Goal: Task Accomplishment & Management: Manage account settings

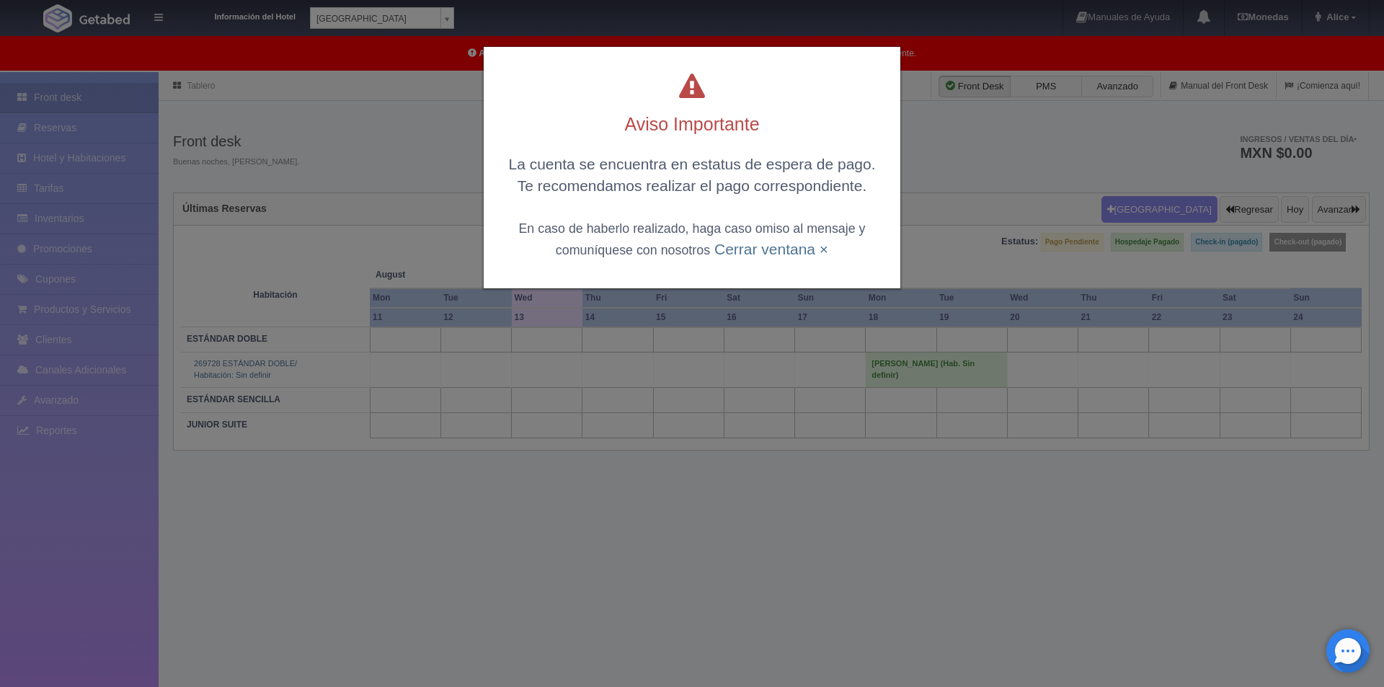
click at [733, 260] on div "La cuenta se encuentra en estatus de espera de pago. Te recomendamos realizar e…" at bounding box center [692, 207] width 388 height 106
click at [740, 247] on link "Cerrar ventana ×" at bounding box center [772, 249] width 114 height 17
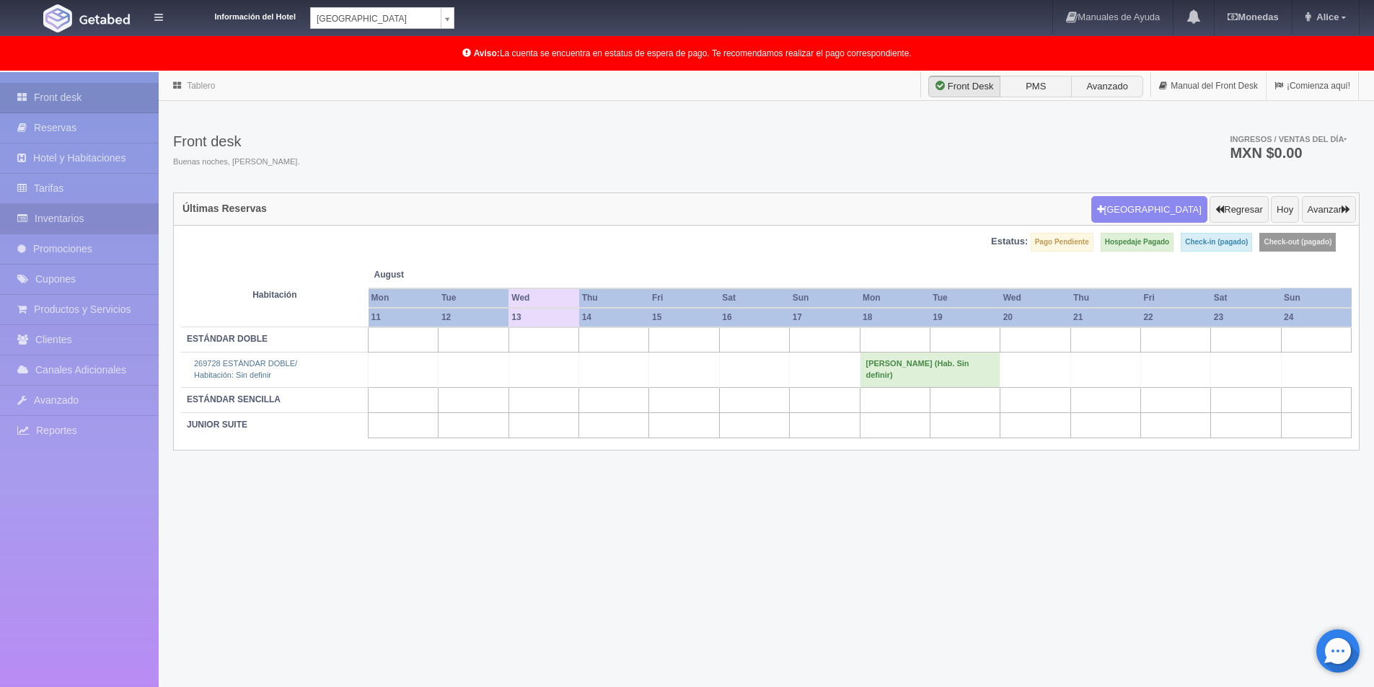
click at [76, 216] on link "Inventarios" at bounding box center [79, 219] width 159 height 30
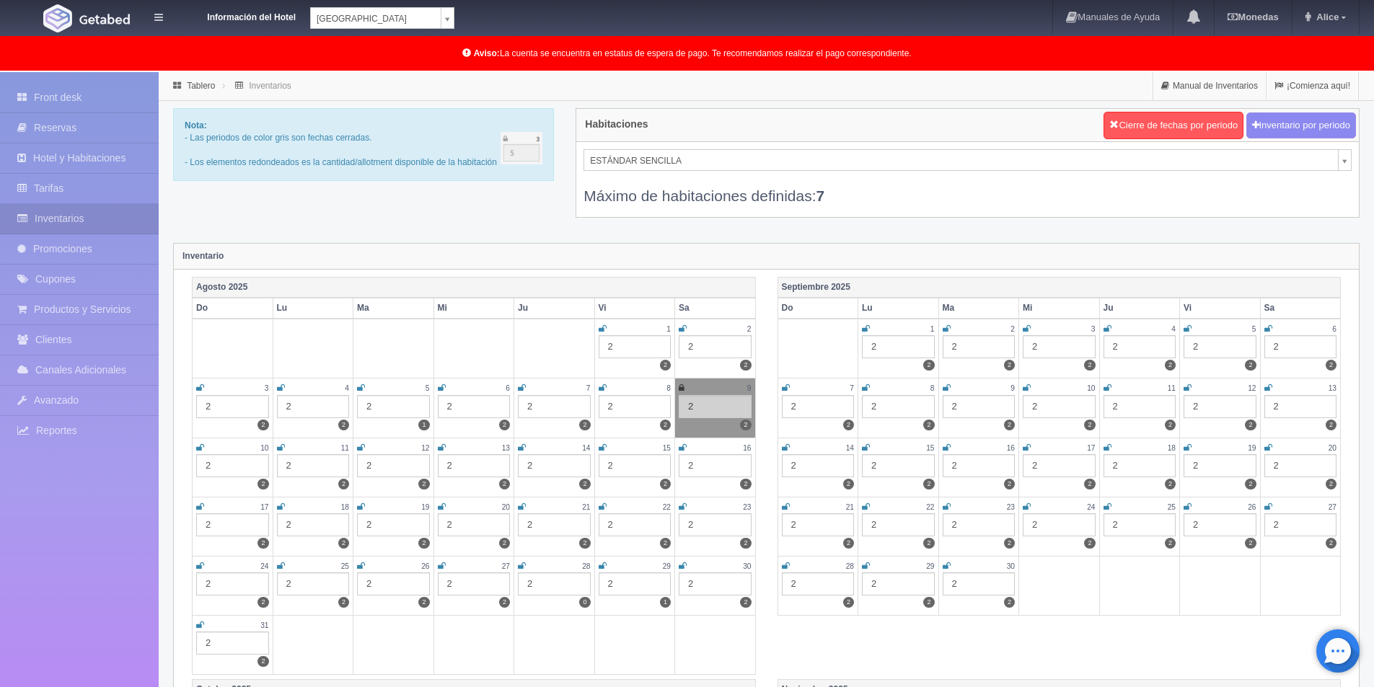
drag, startPoint x: 511, startPoint y: 224, endPoint x: 534, endPoint y: 213, distance: 26.1
click at [511, 224] on div "Nota: - Las periodos de color gris son fechas cerradas. - Los elementos redonde…" at bounding box center [766, 172] width 1208 height 128
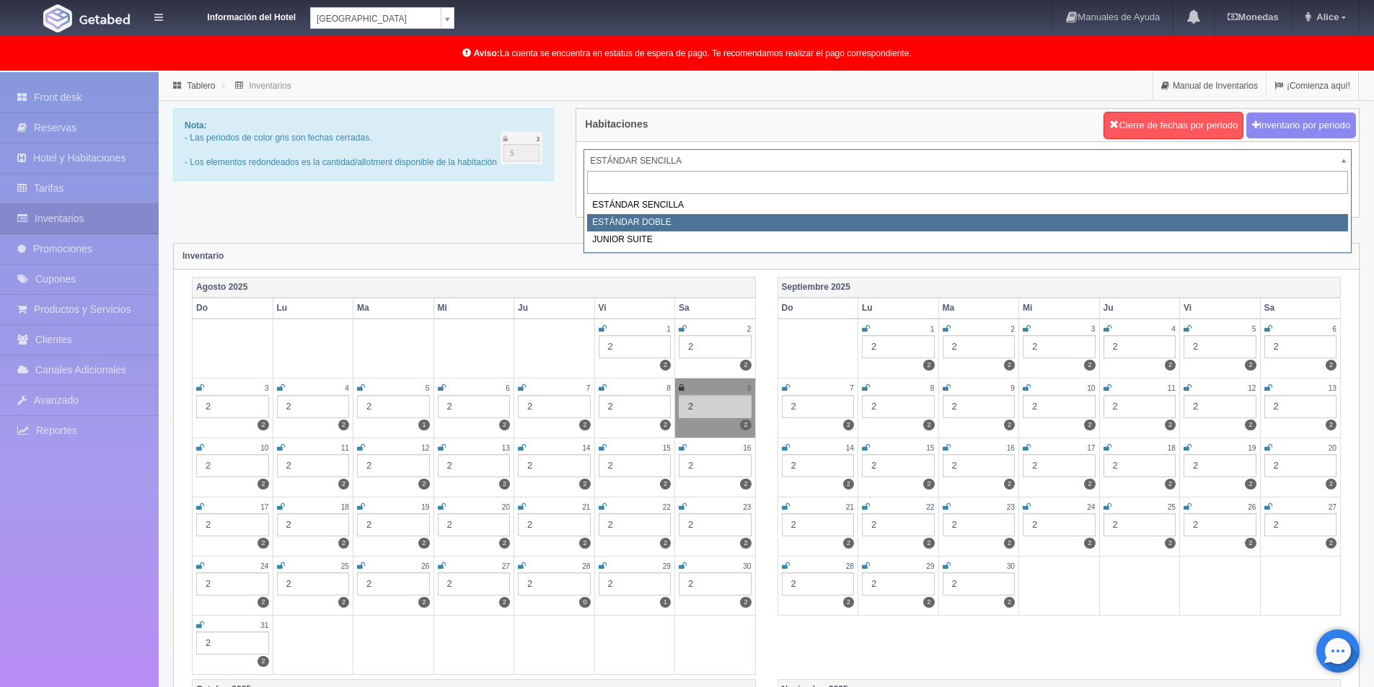
select select "745"
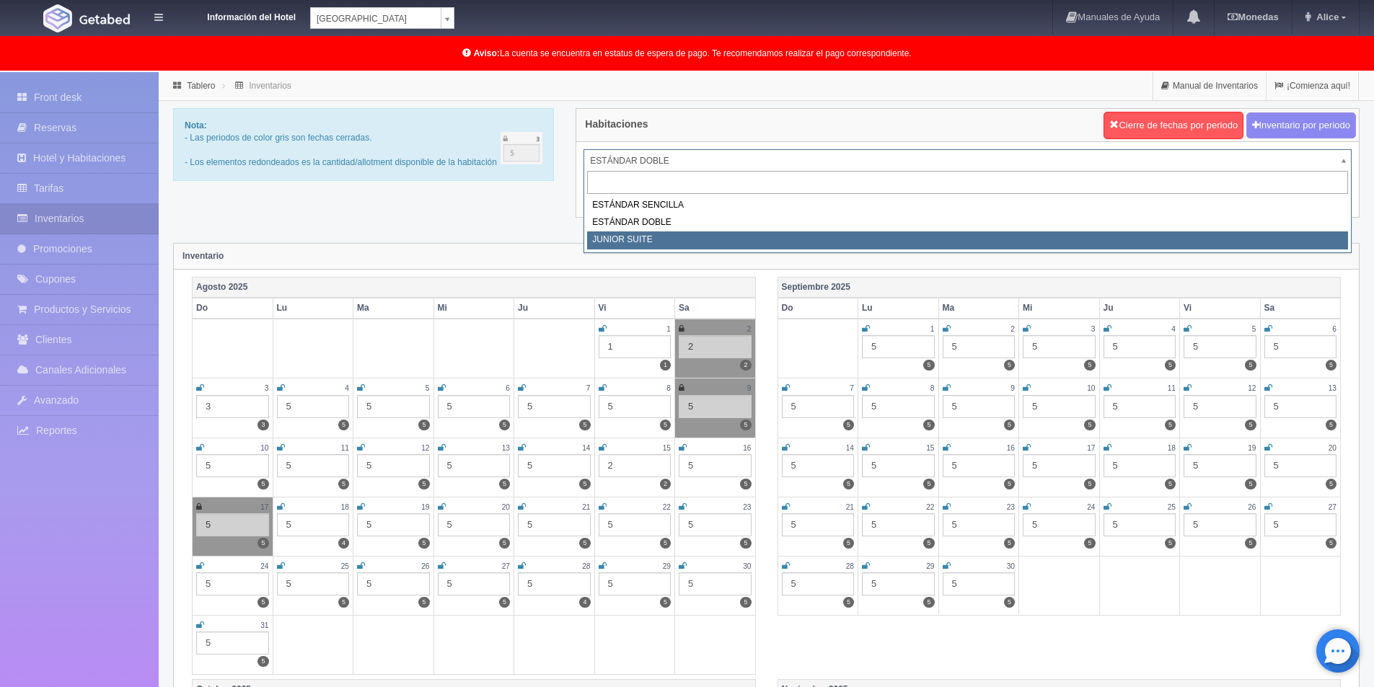
select select "752"
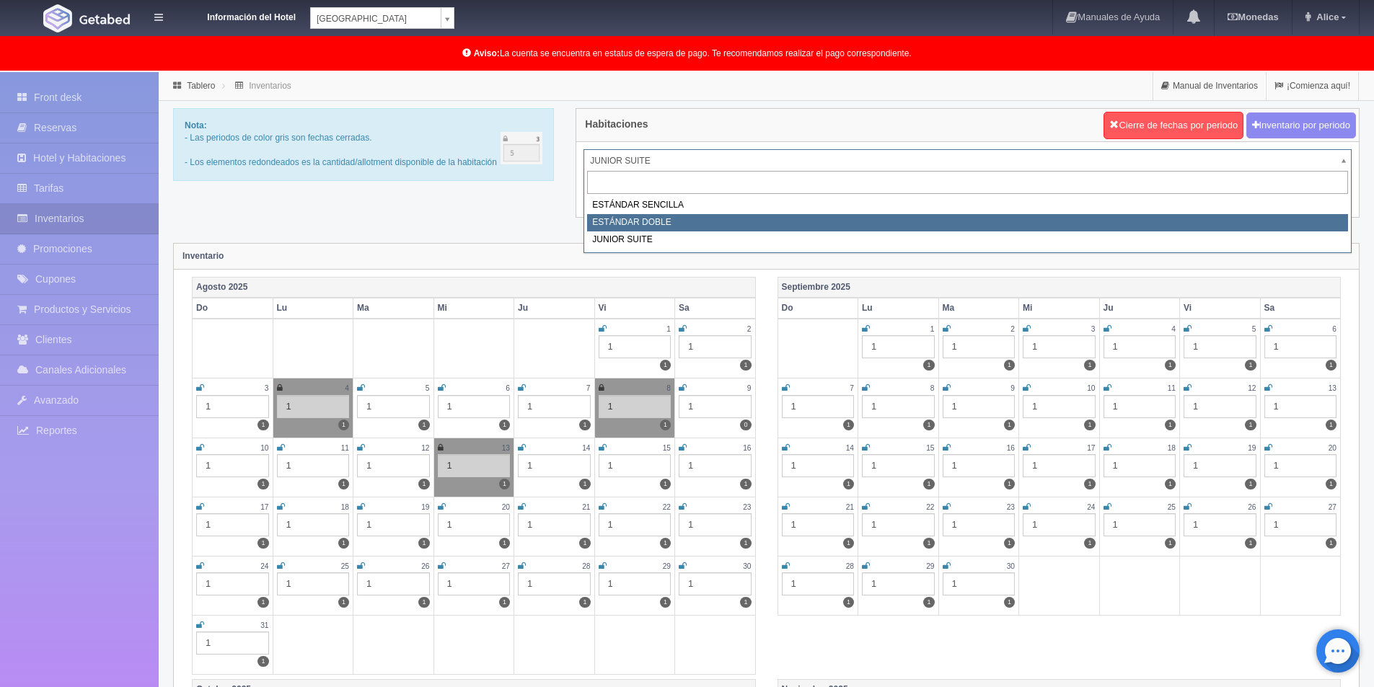
select select "745"
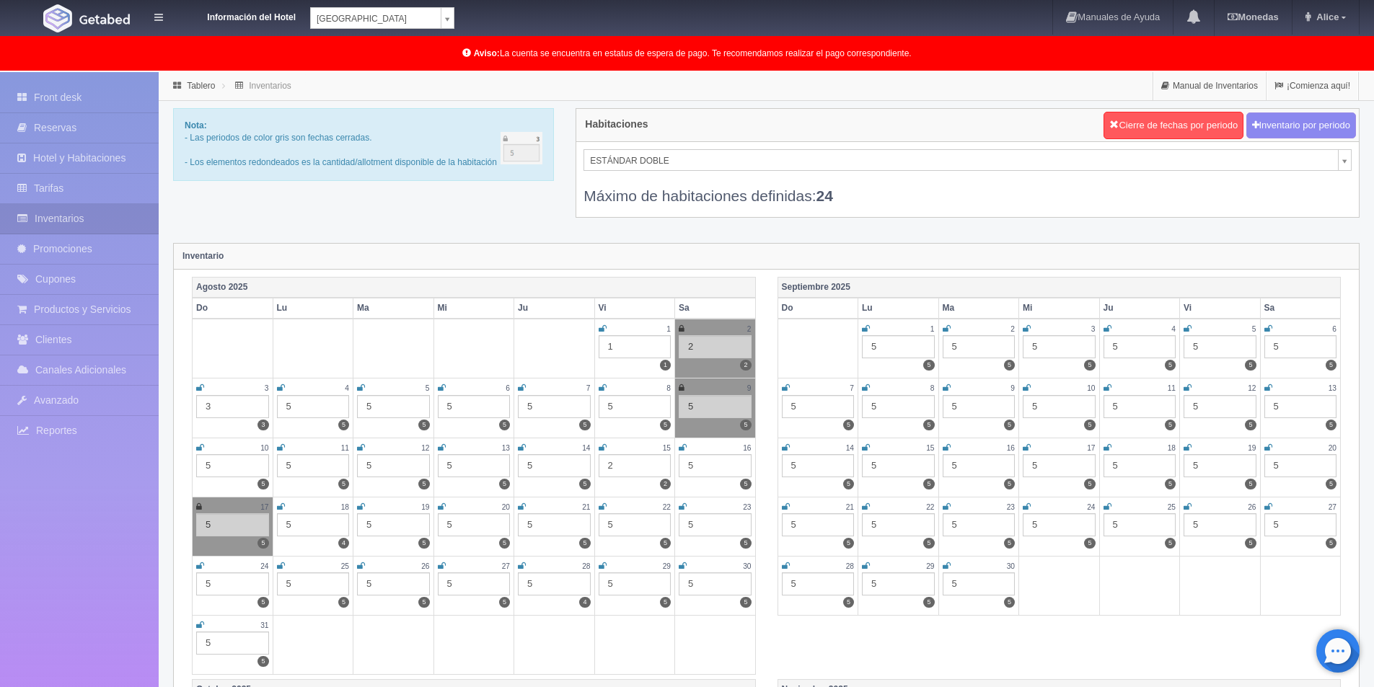
click at [442, 446] on icon at bounding box center [442, 447] width 8 height 9
click at [58, 94] on link "Front desk" at bounding box center [79, 98] width 159 height 30
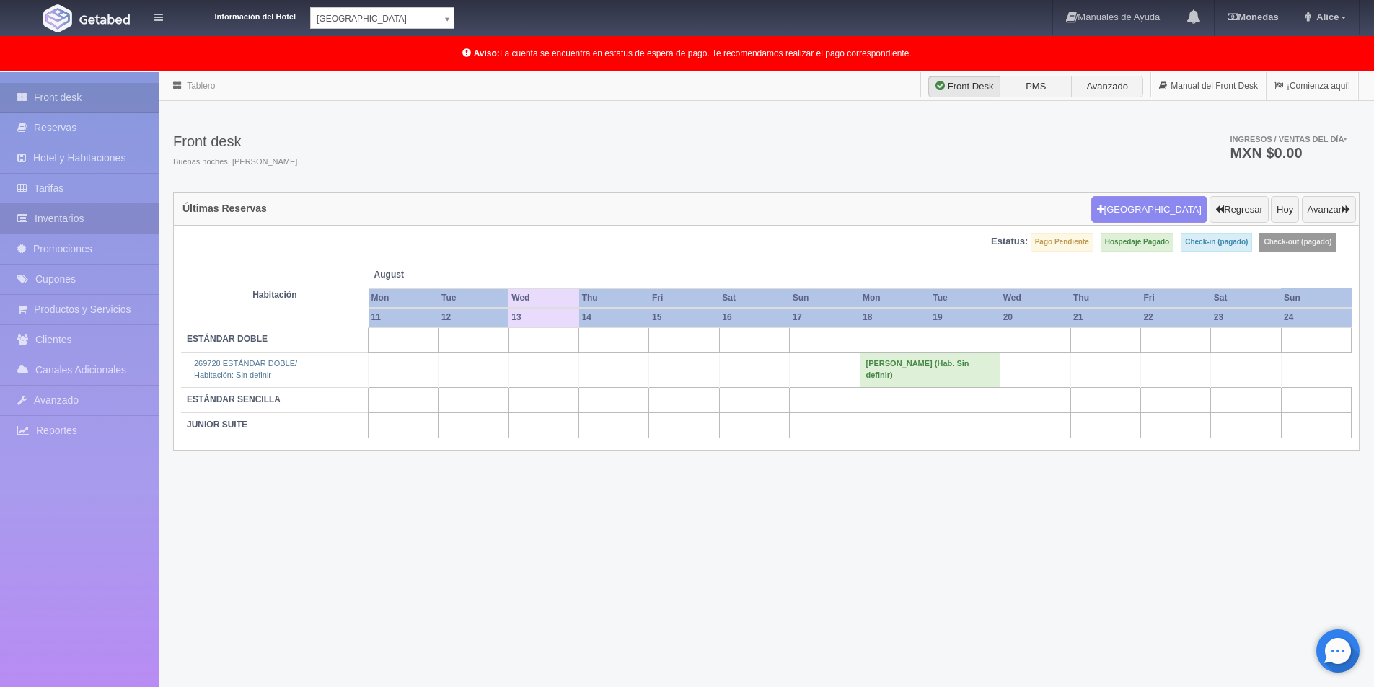
click at [94, 228] on link "Inventarios" at bounding box center [79, 219] width 159 height 30
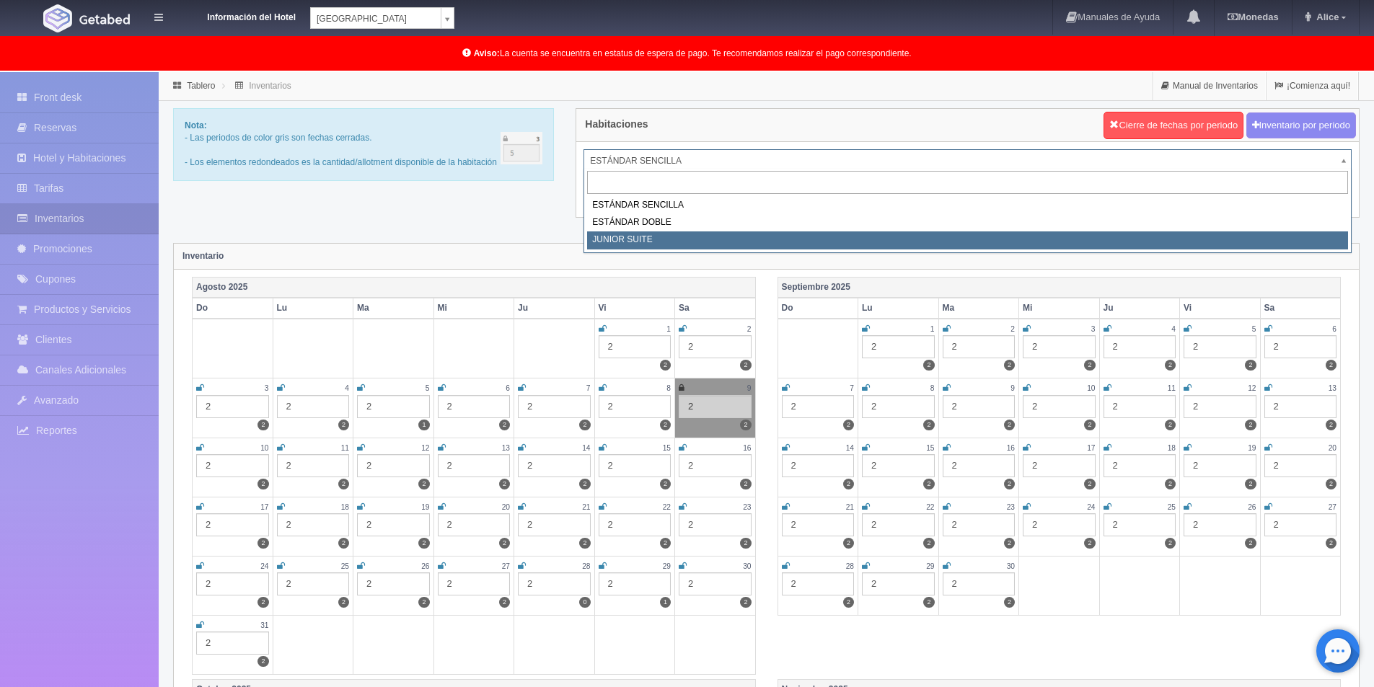
select select "752"
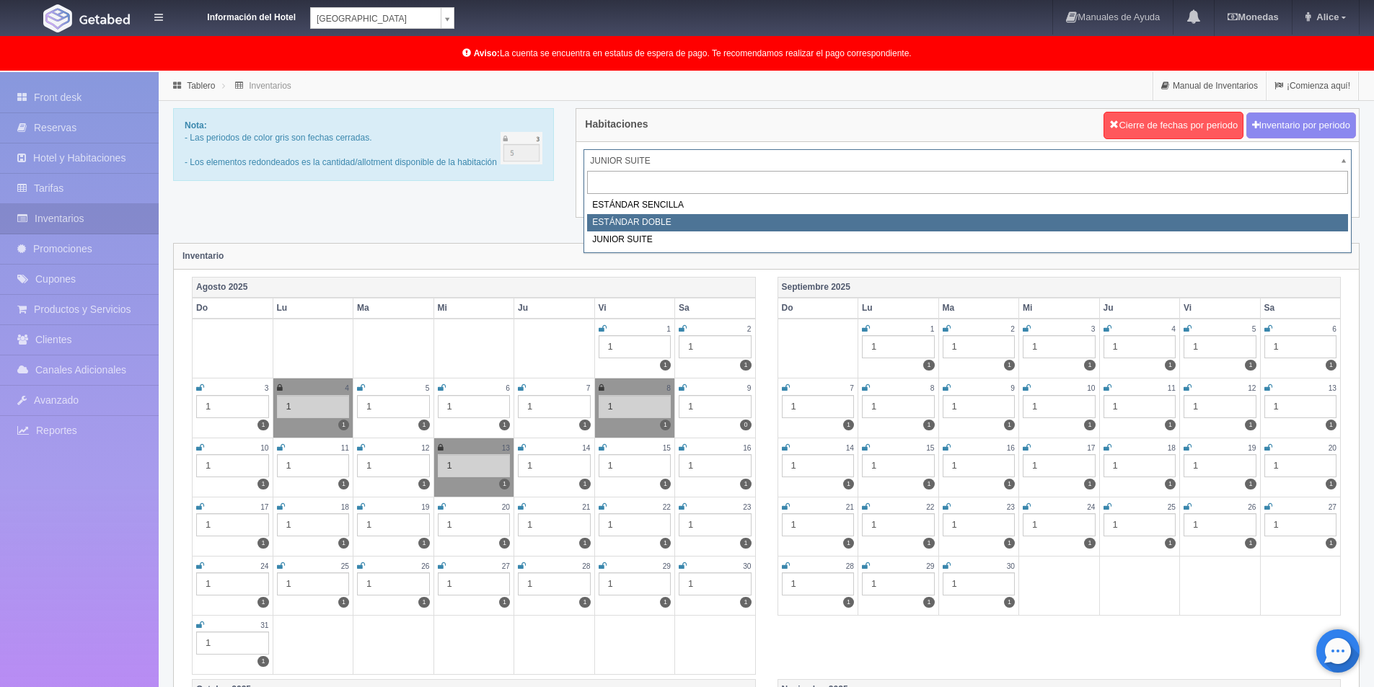
select select "745"
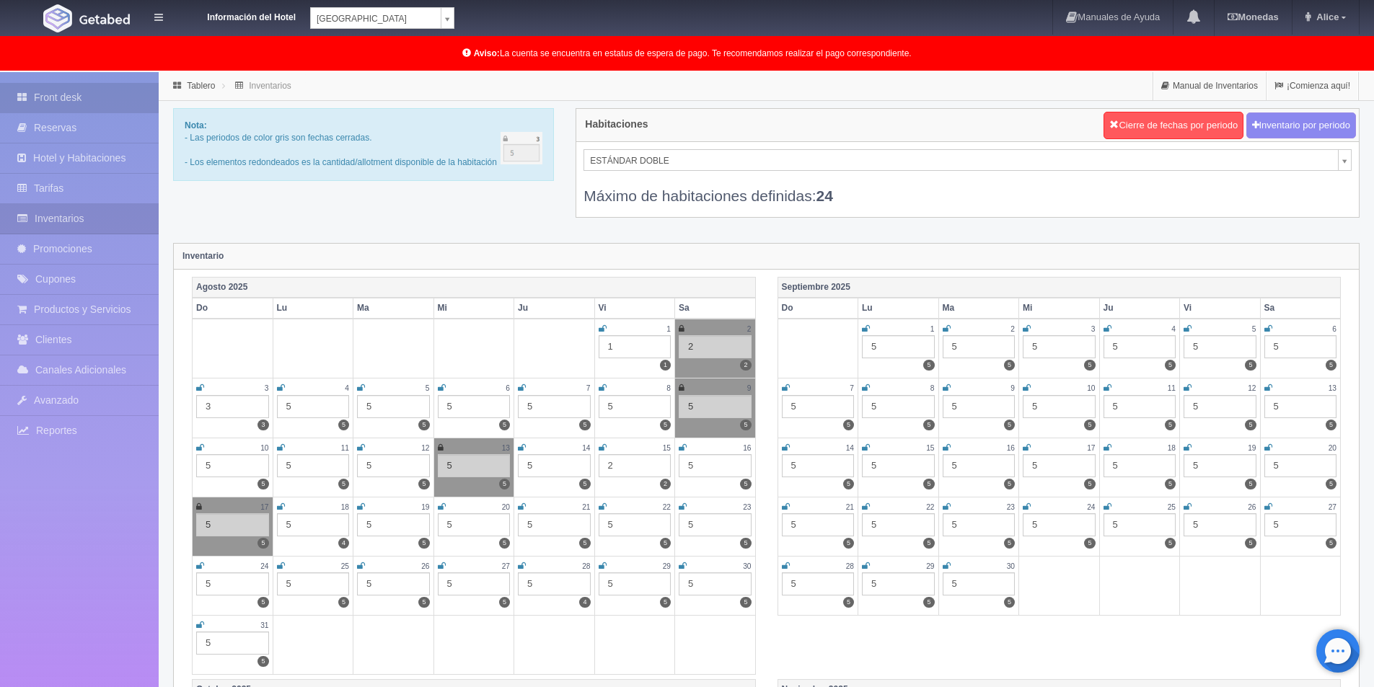
click at [62, 95] on link "Front desk" at bounding box center [79, 98] width 159 height 30
